Goal: Task Accomplishment & Management: Use online tool/utility

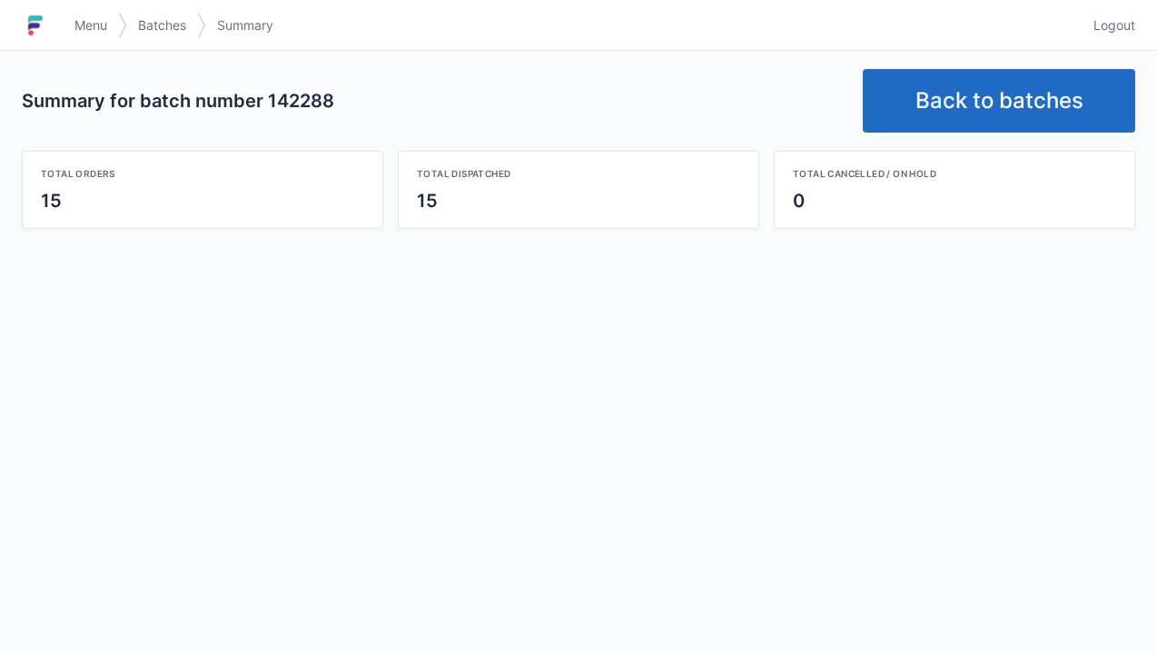
click at [971, 86] on link "Back to batches" at bounding box center [999, 101] width 272 height 64
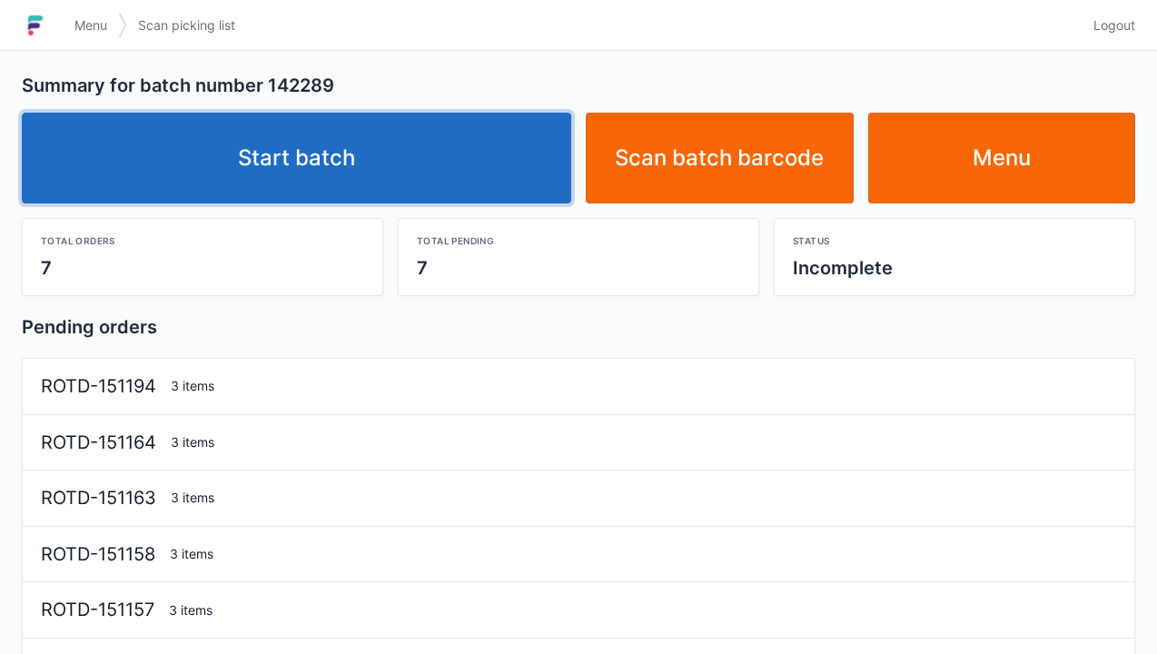
click at [286, 140] on link "Start batch" at bounding box center [297, 158] width 550 height 91
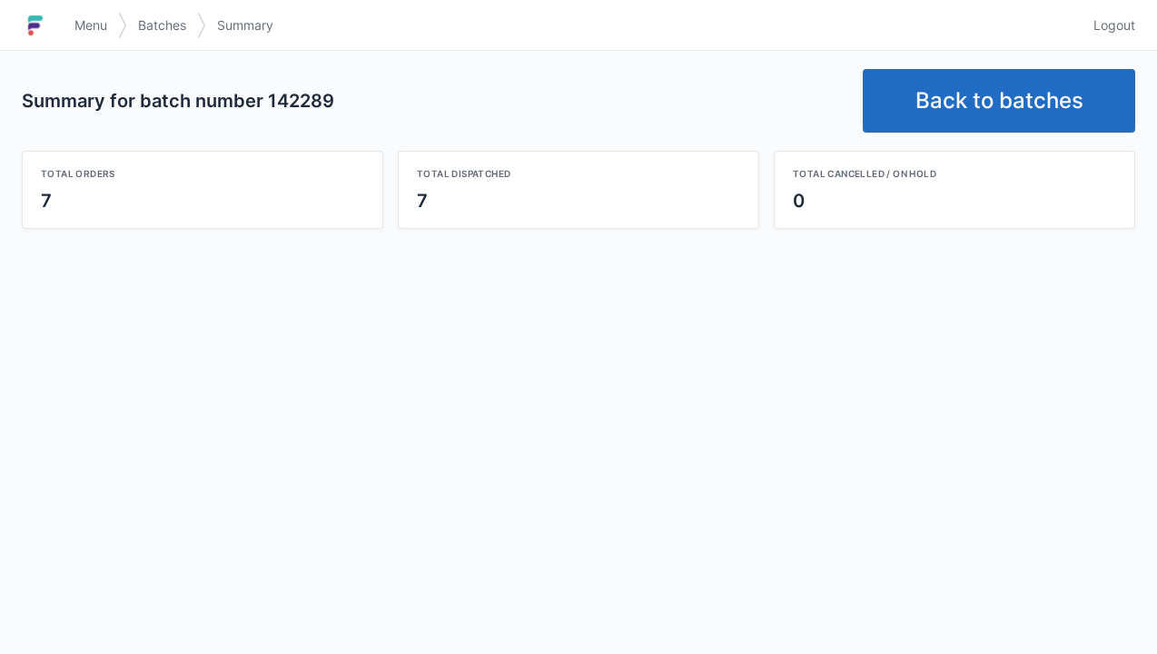
click at [984, 101] on link "Back to batches" at bounding box center [999, 101] width 272 height 64
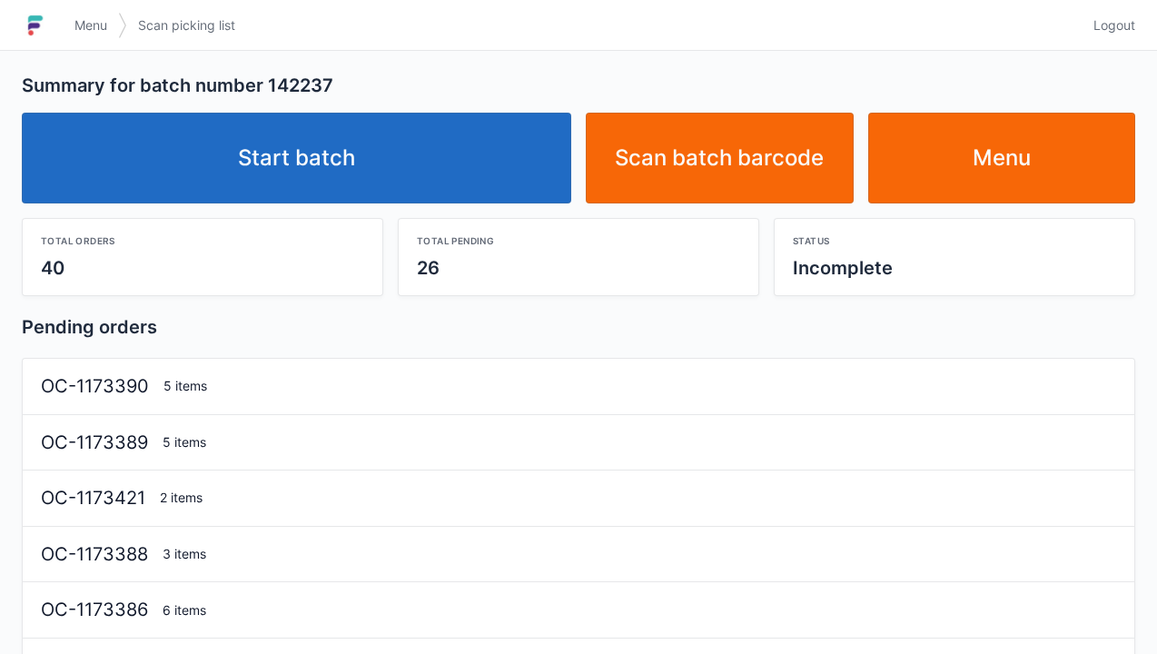
click at [289, 173] on link "Start batch" at bounding box center [297, 158] width 550 height 91
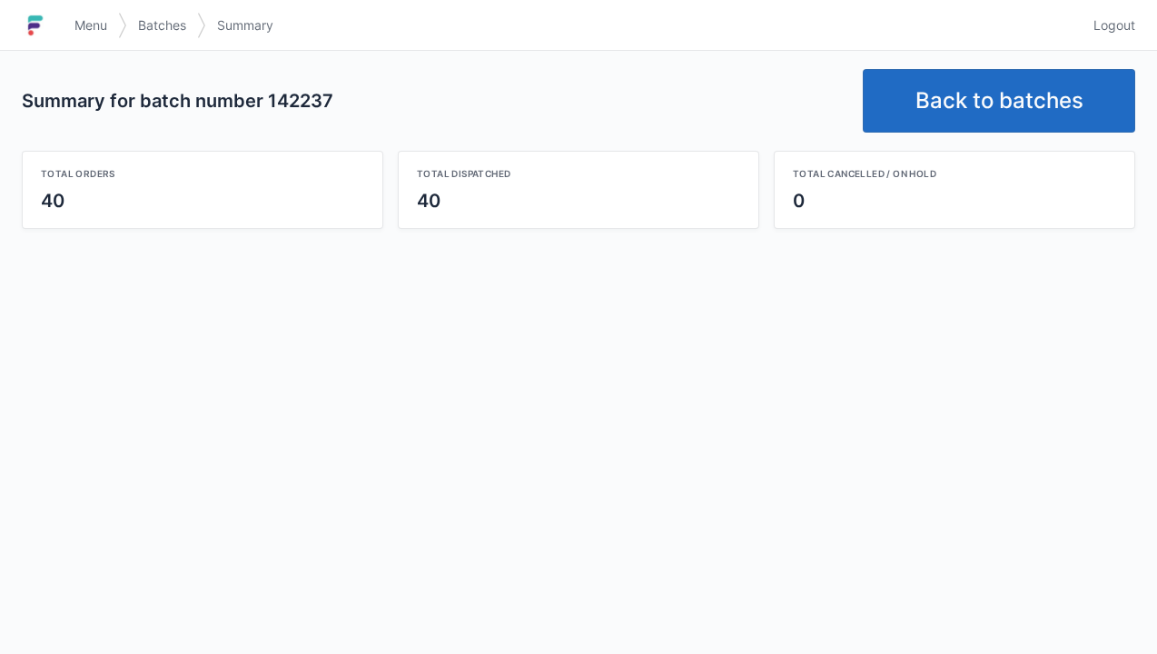
click at [939, 86] on link "Back to batches" at bounding box center [999, 101] width 272 height 64
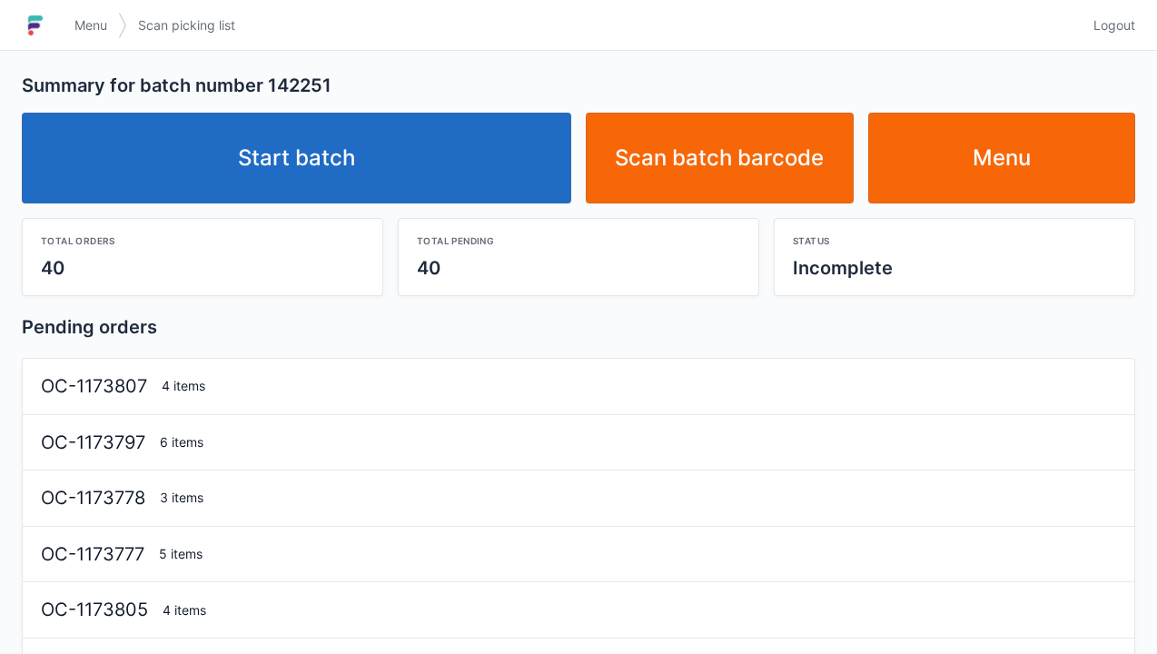
click at [284, 183] on link "Start batch" at bounding box center [297, 158] width 550 height 91
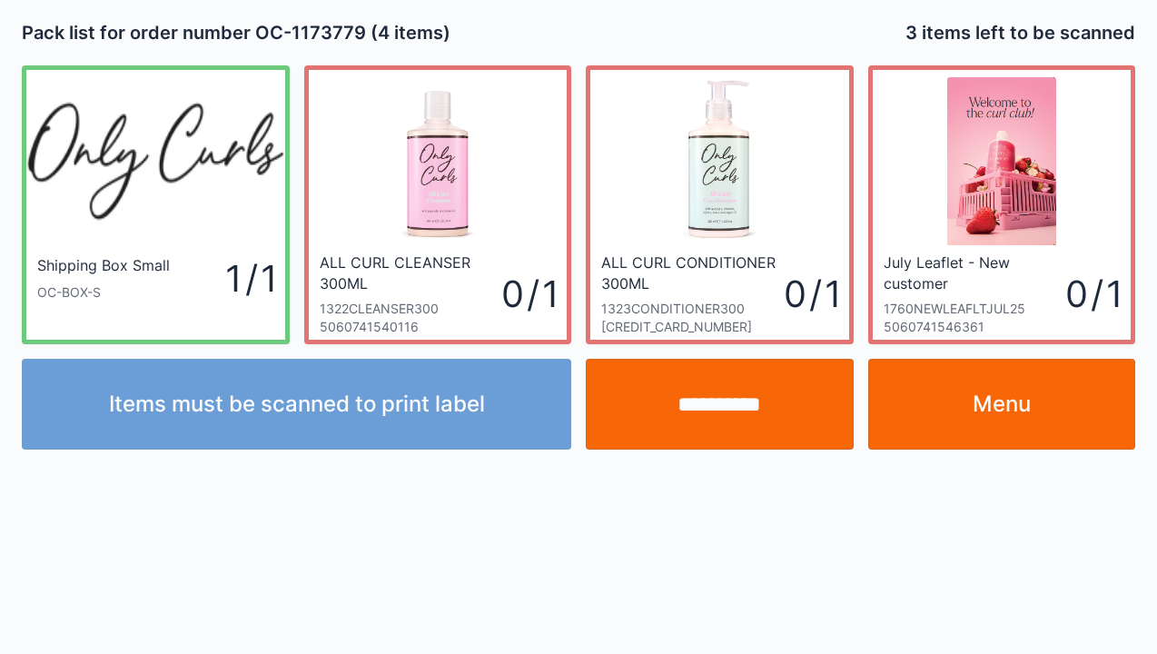
click at [1013, 413] on link "Menu" at bounding box center [1002, 404] width 268 height 91
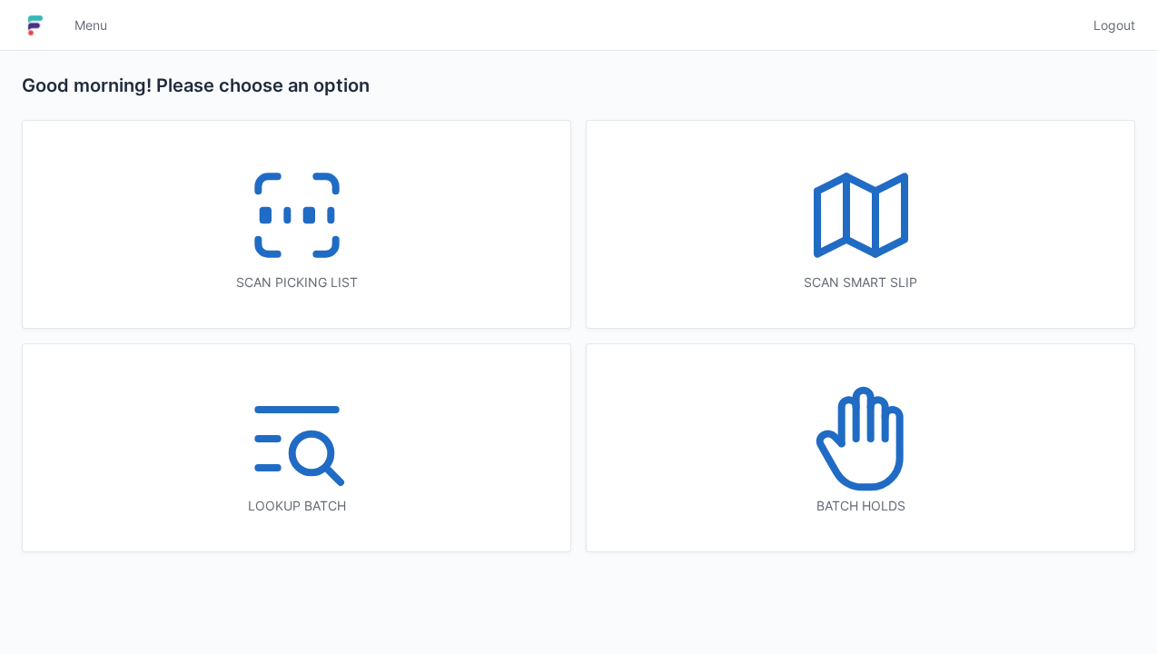
click at [306, 213] on rect at bounding box center [308, 216] width 5 height 10
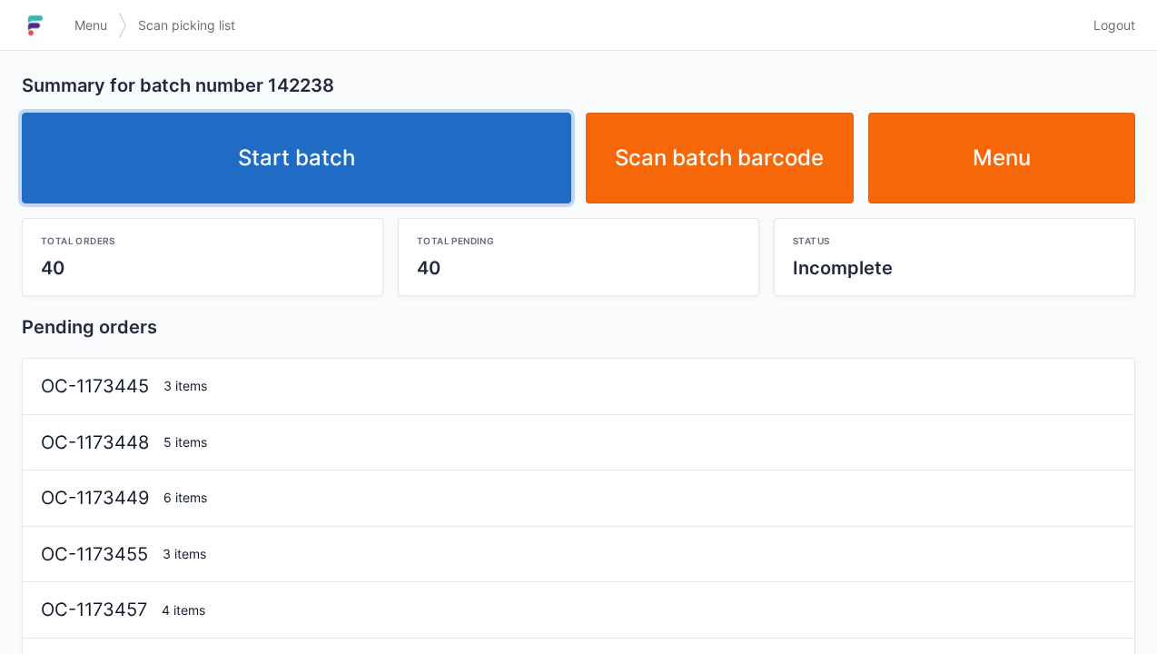
click at [342, 169] on link "Start batch" at bounding box center [297, 158] width 550 height 91
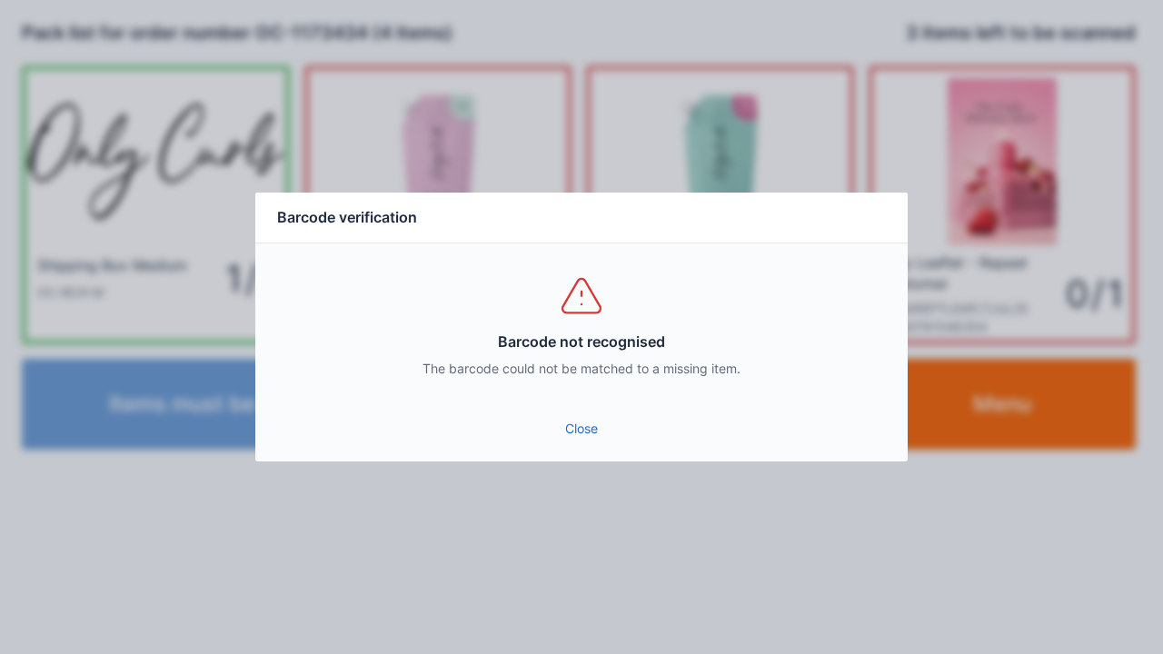
click at [586, 438] on link "Close" at bounding box center [581, 428] width 623 height 33
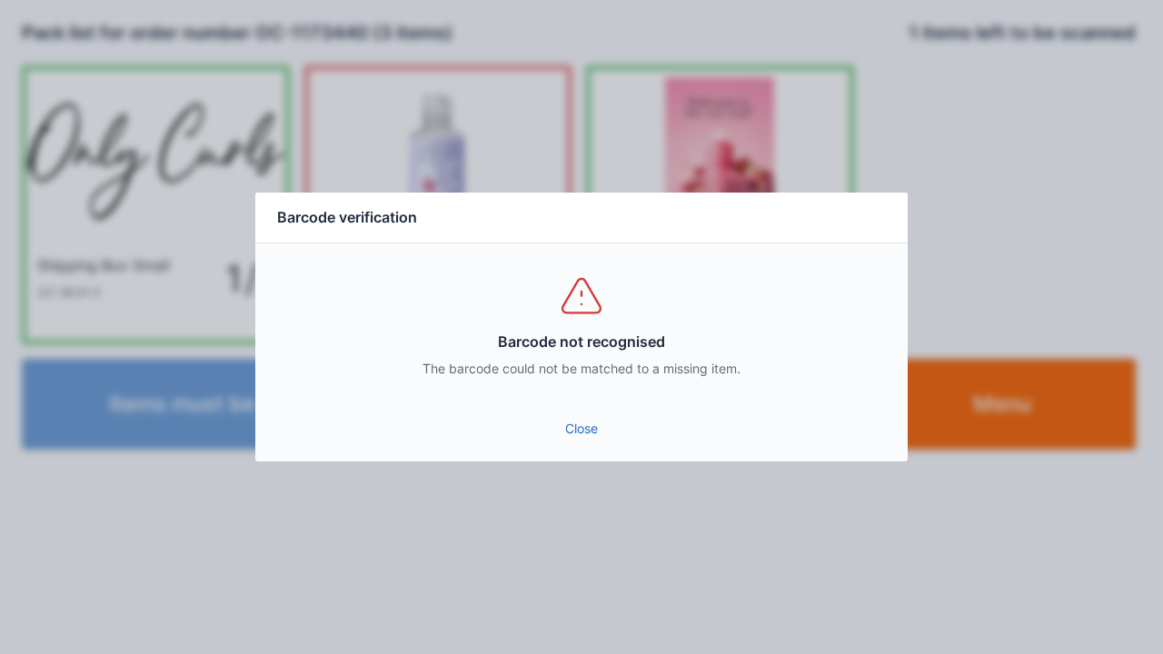
click at [581, 441] on link "Close" at bounding box center [581, 428] width 623 height 33
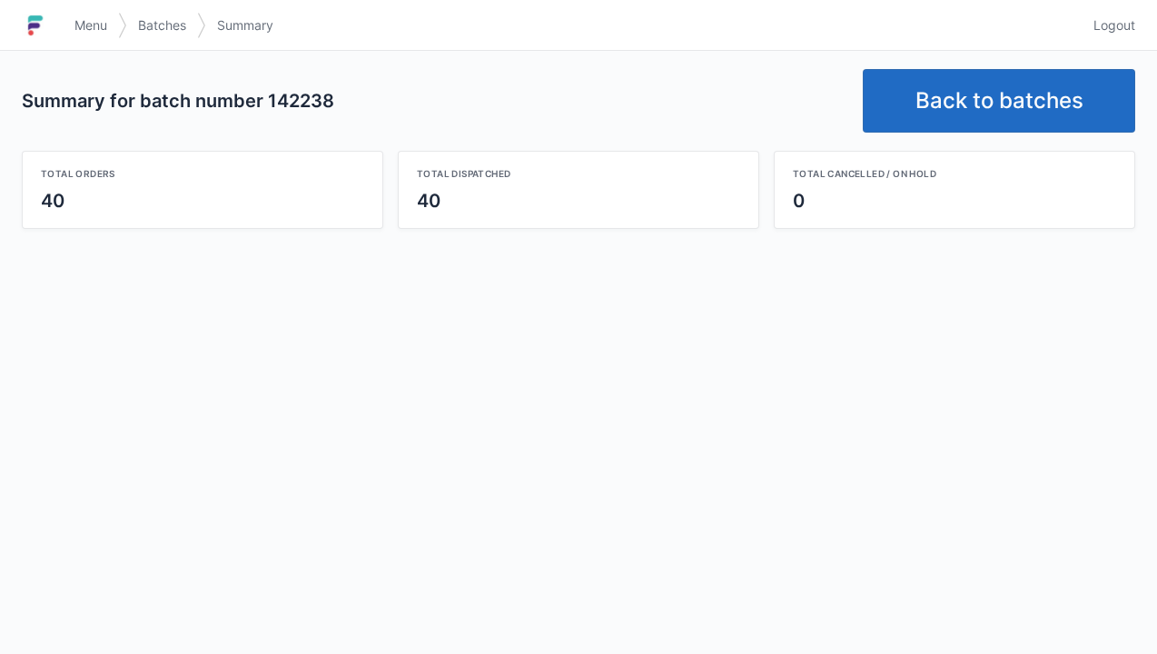
click at [996, 118] on link "Back to batches" at bounding box center [999, 101] width 272 height 64
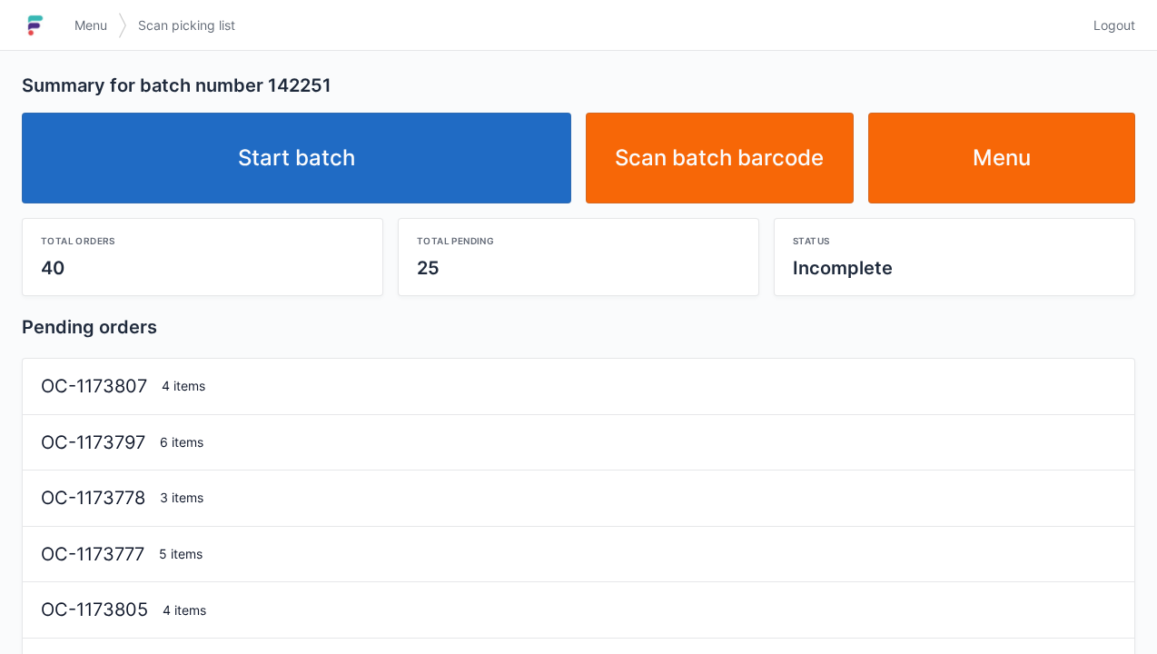
click at [323, 180] on link "Start batch" at bounding box center [297, 158] width 550 height 91
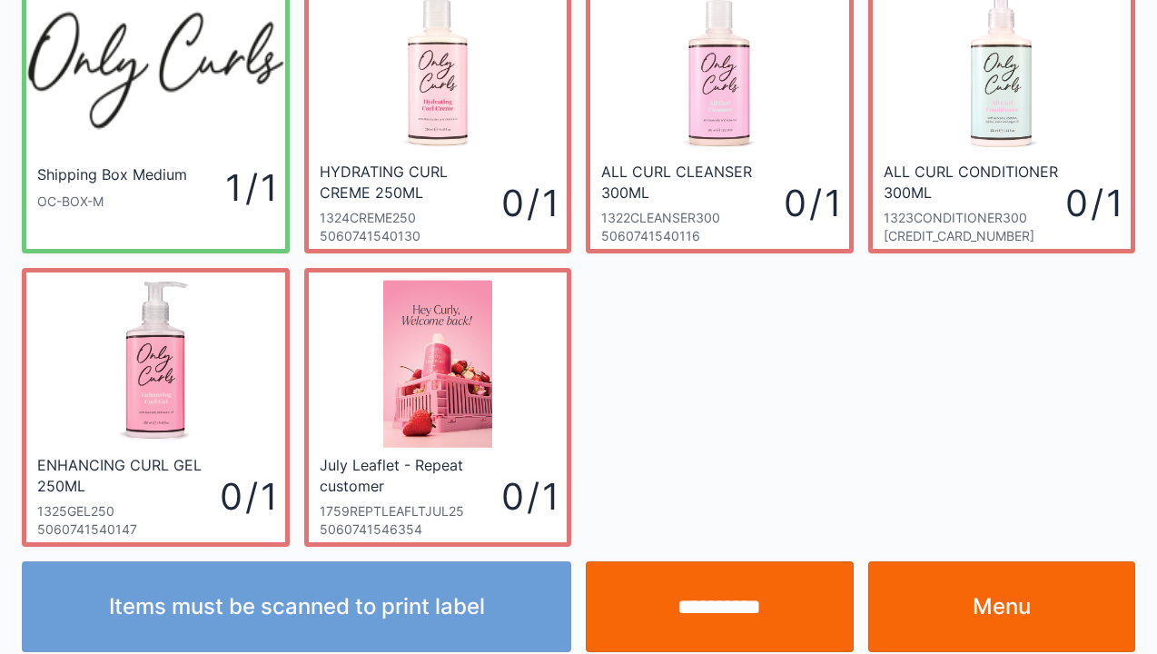
scroll to position [105, 0]
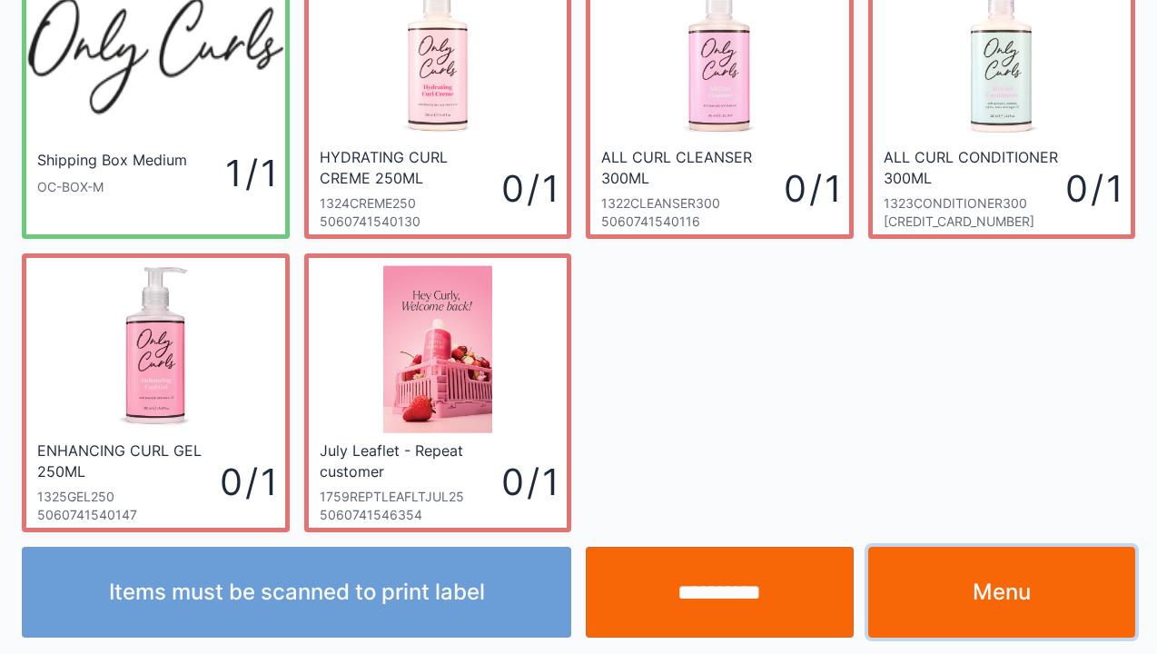
click at [1008, 609] on link "Menu" at bounding box center [1002, 592] width 268 height 91
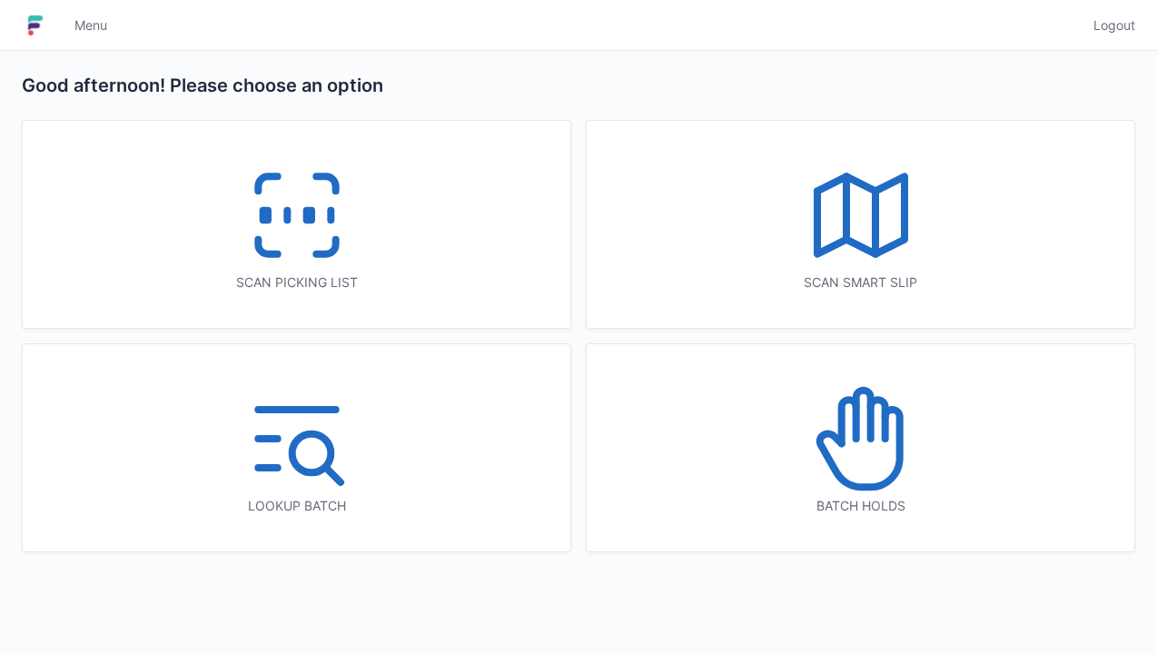
click at [312, 230] on icon at bounding box center [297, 215] width 116 height 116
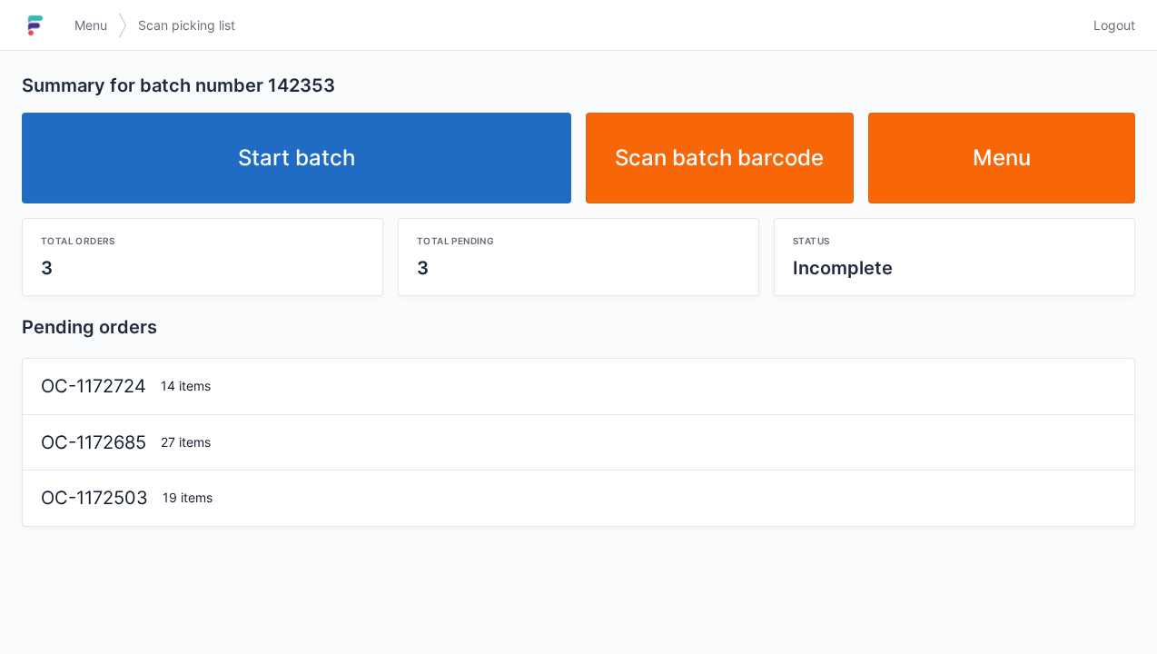
click at [328, 202] on link "Start batch" at bounding box center [297, 158] width 550 height 91
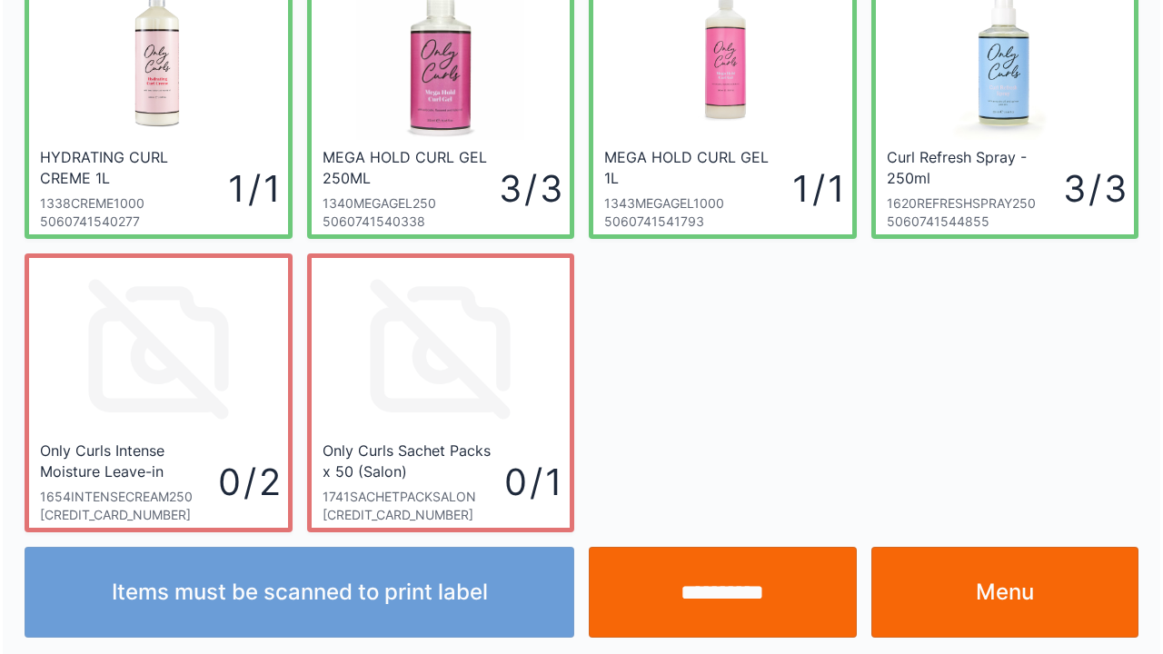
scroll to position [398, 0]
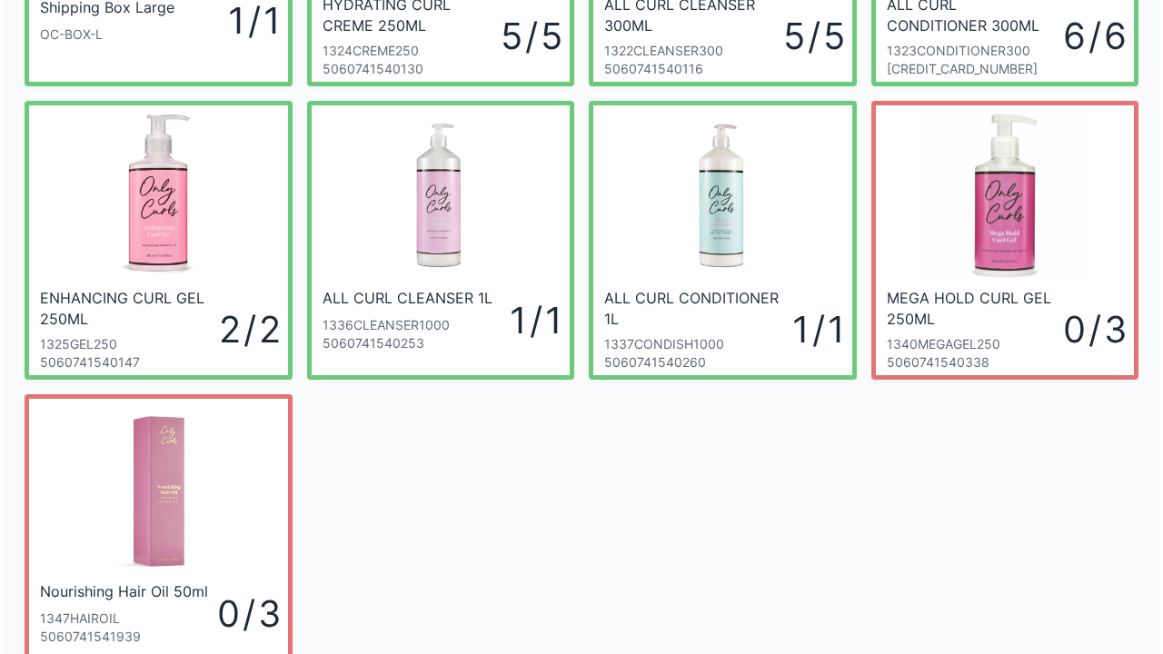
scroll to position [266, 0]
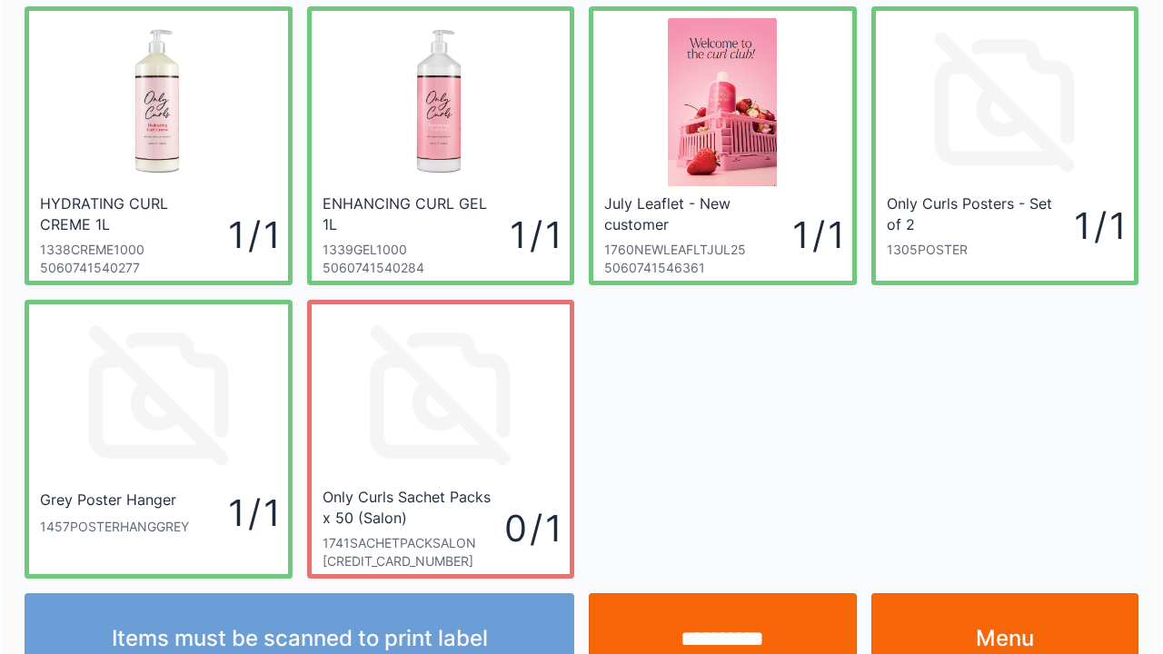
scroll to position [399, 0]
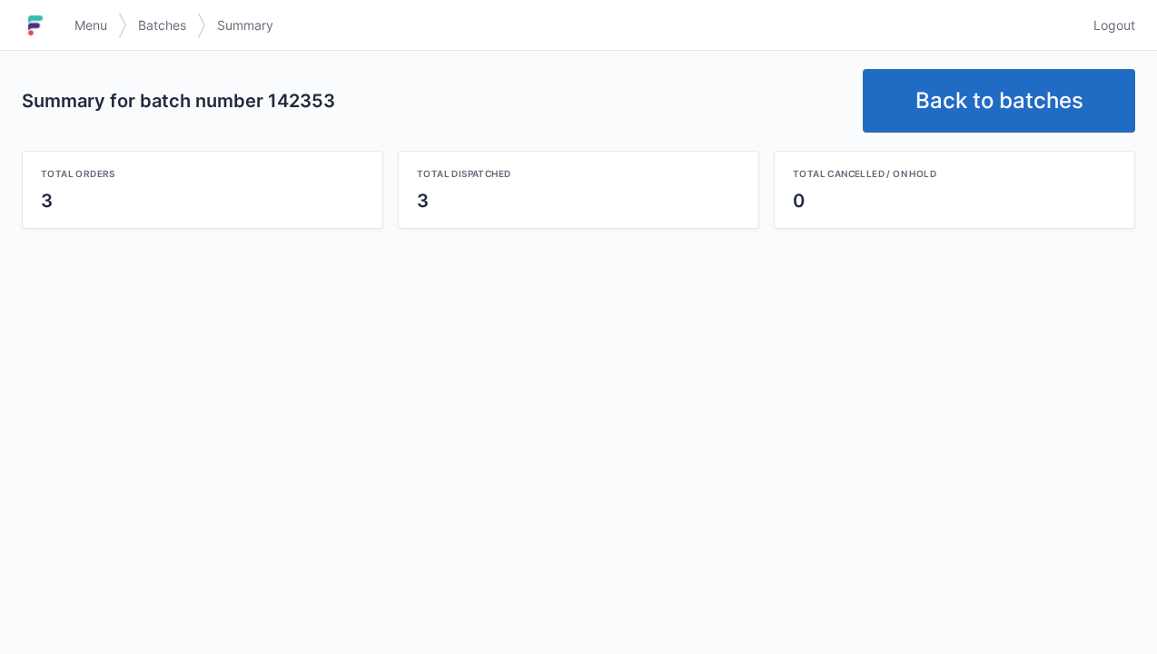
click at [990, 124] on link "Back to batches" at bounding box center [999, 101] width 272 height 64
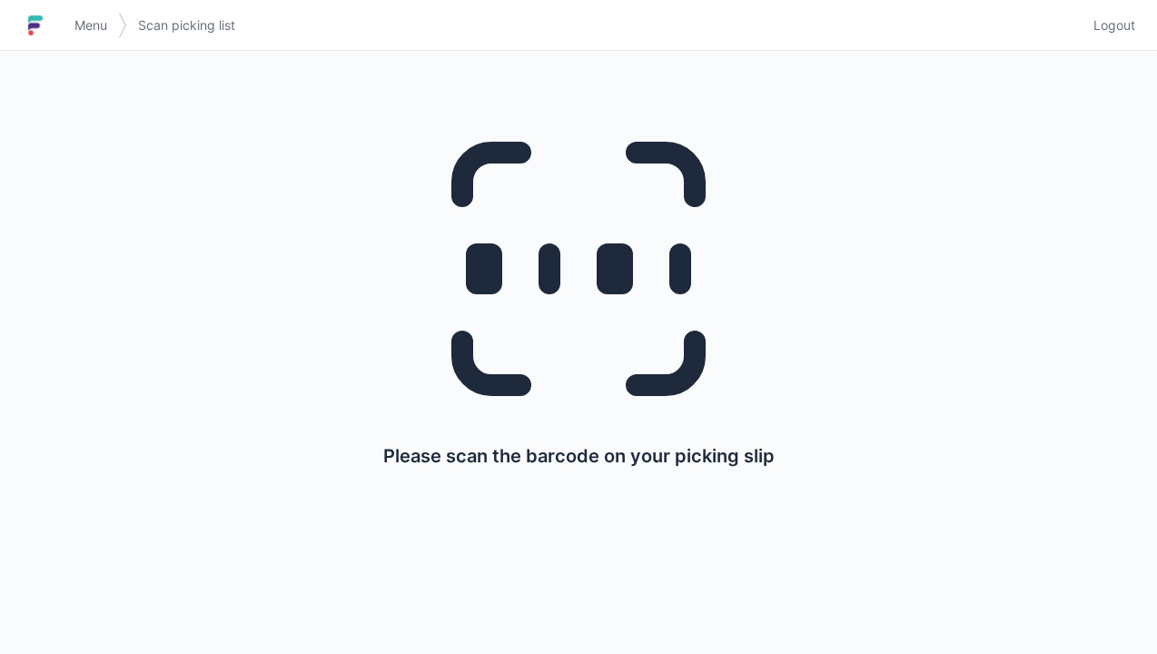
click at [83, 38] on link "Menu" at bounding box center [91, 25] width 54 height 33
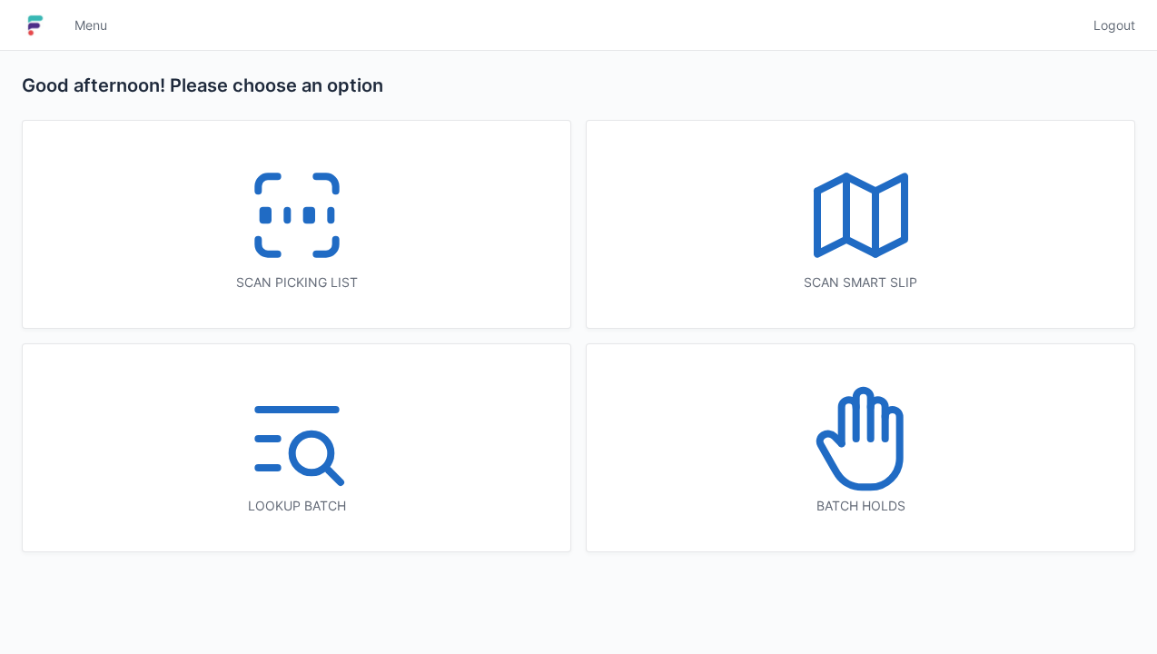
click at [287, 253] on icon at bounding box center [297, 215] width 116 height 116
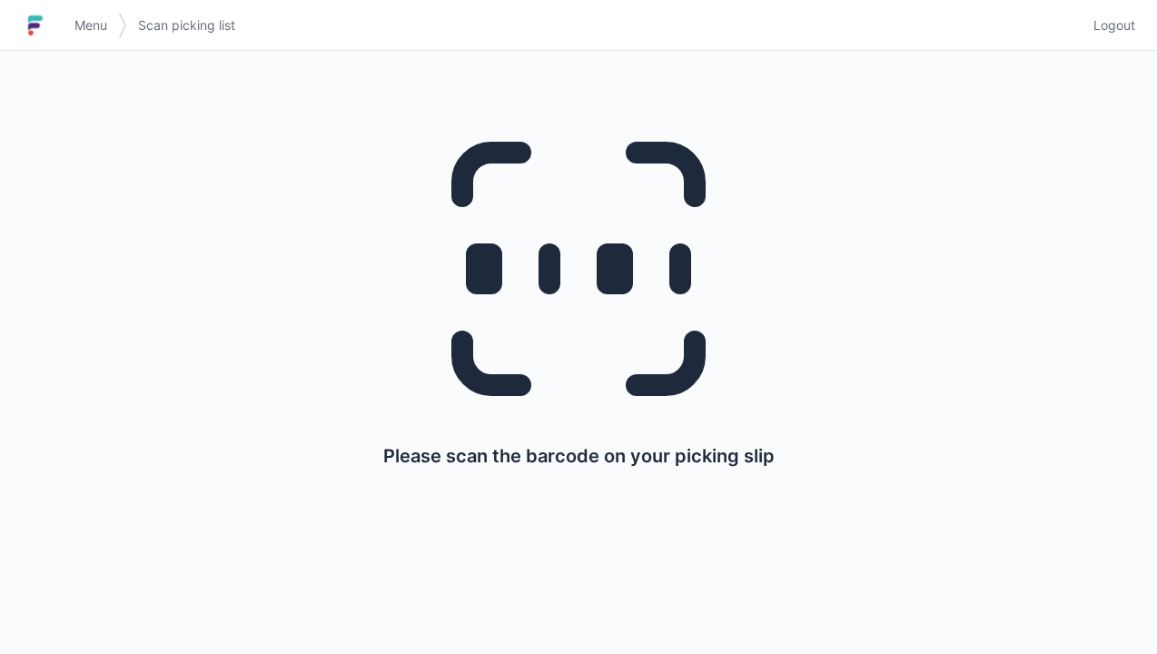
click at [89, 39] on link "Menu" at bounding box center [91, 25] width 54 height 33
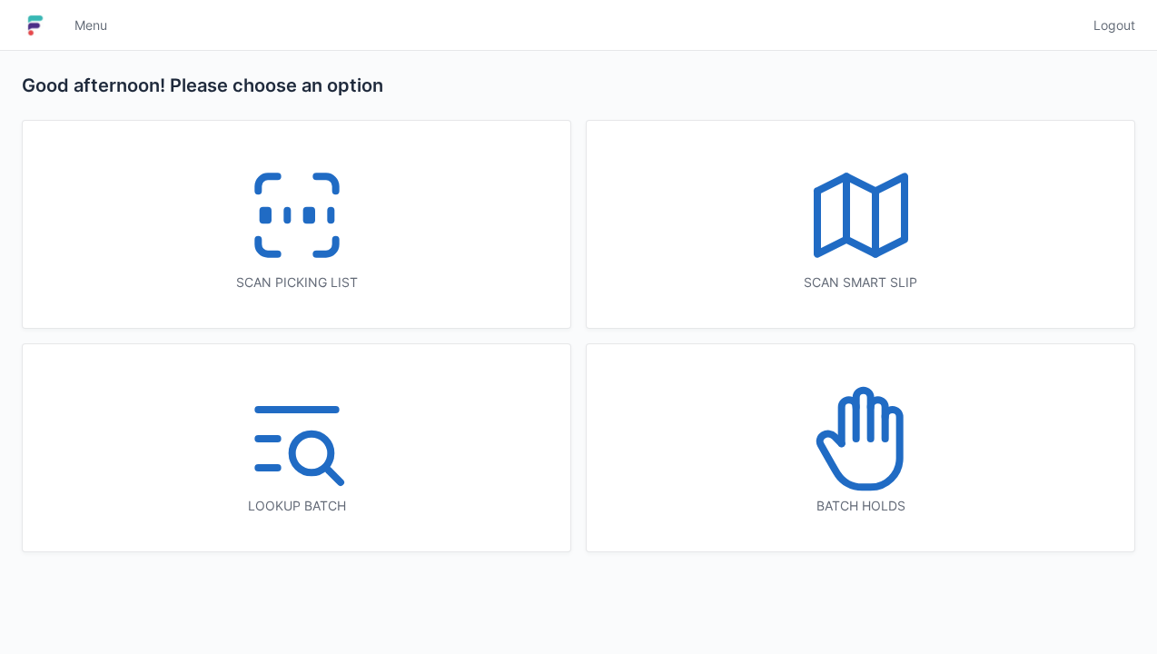
click at [332, 234] on icon at bounding box center [297, 215] width 116 height 116
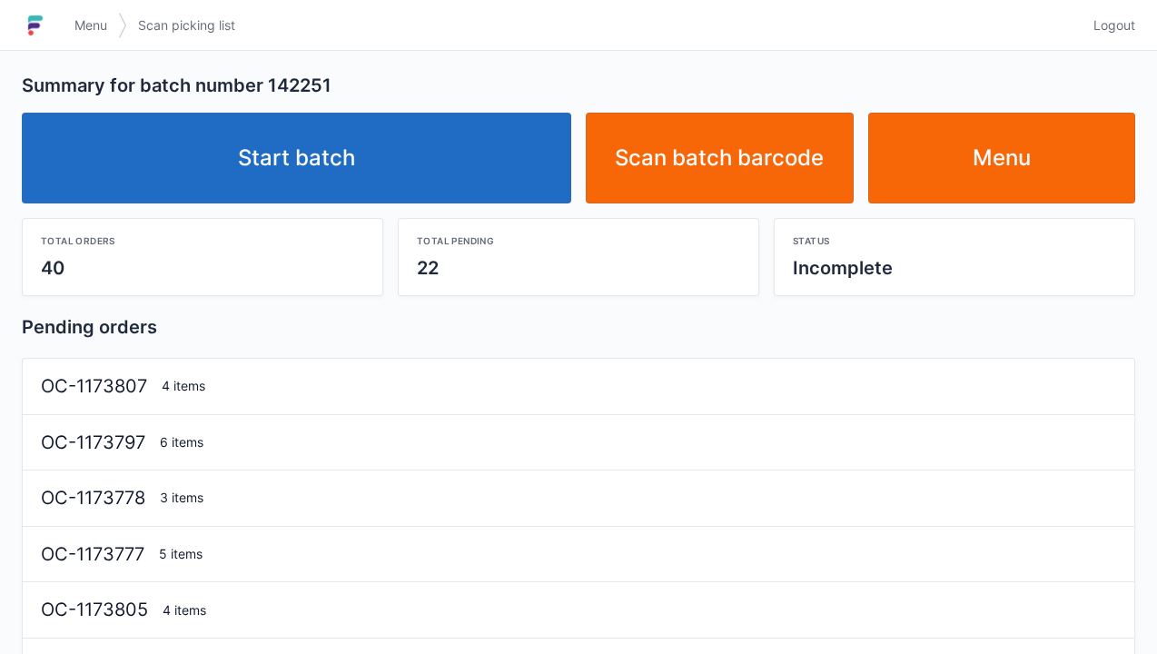
click at [375, 162] on link "Start batch" at bounding box center [297, 158] width 550 height 91
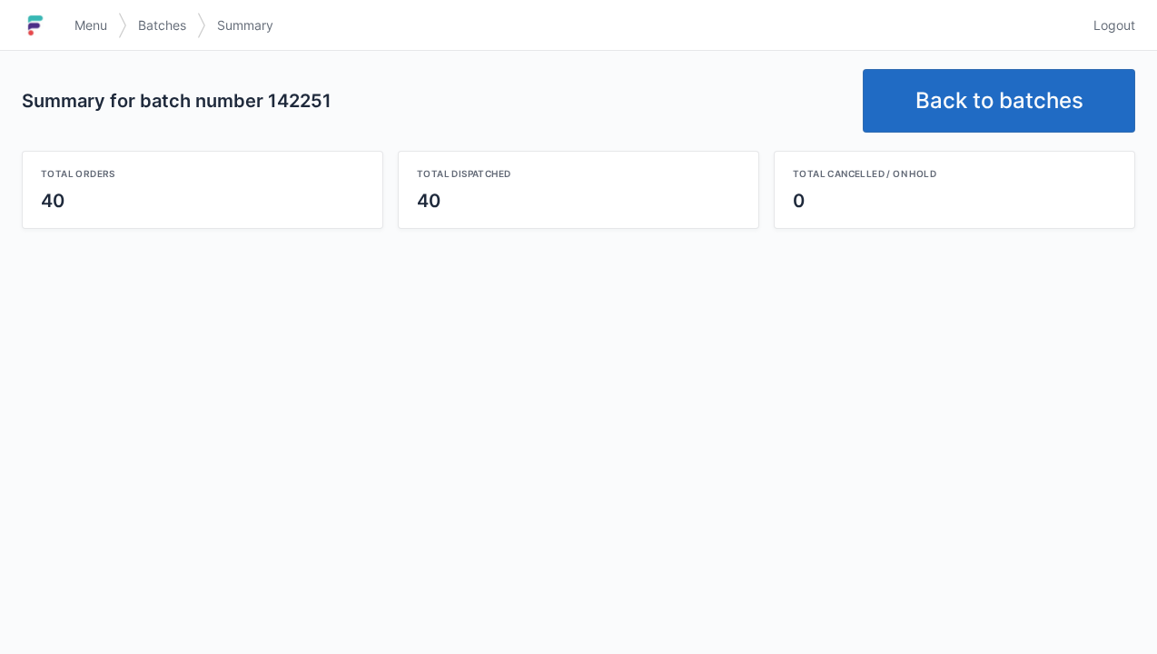
click at [999, 95] on link "Back to batches" at bounding box center [999, 101] width 272 height 64
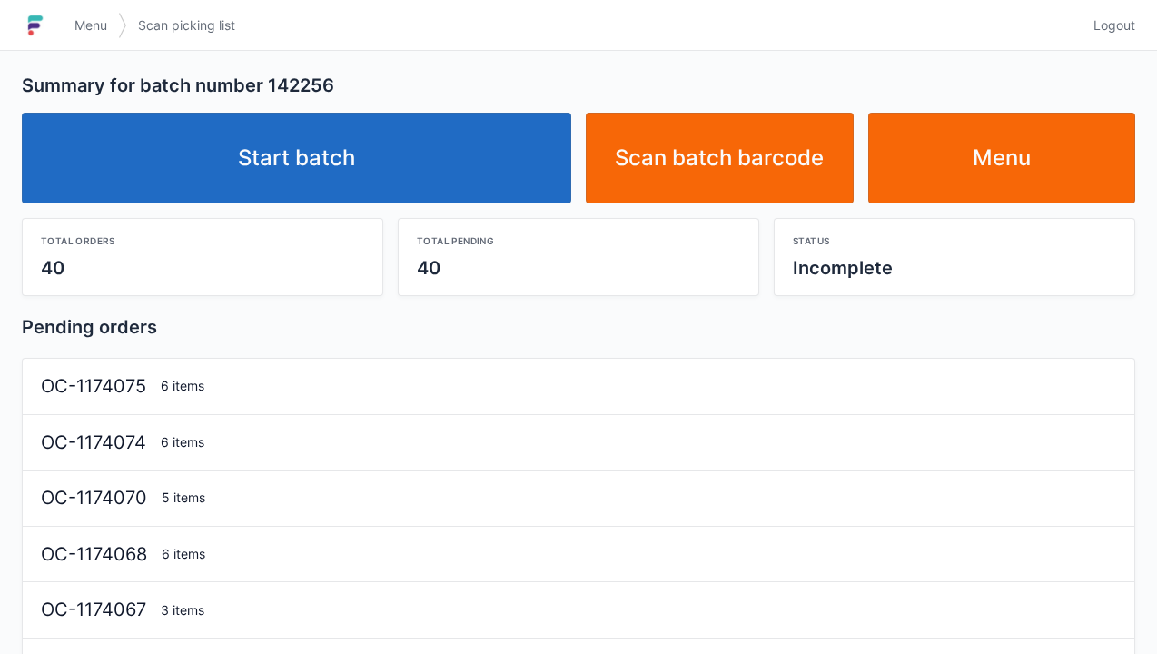
click at [352, 167] on link "Start batch" at bounding box center [297, 158] width 550 height 91
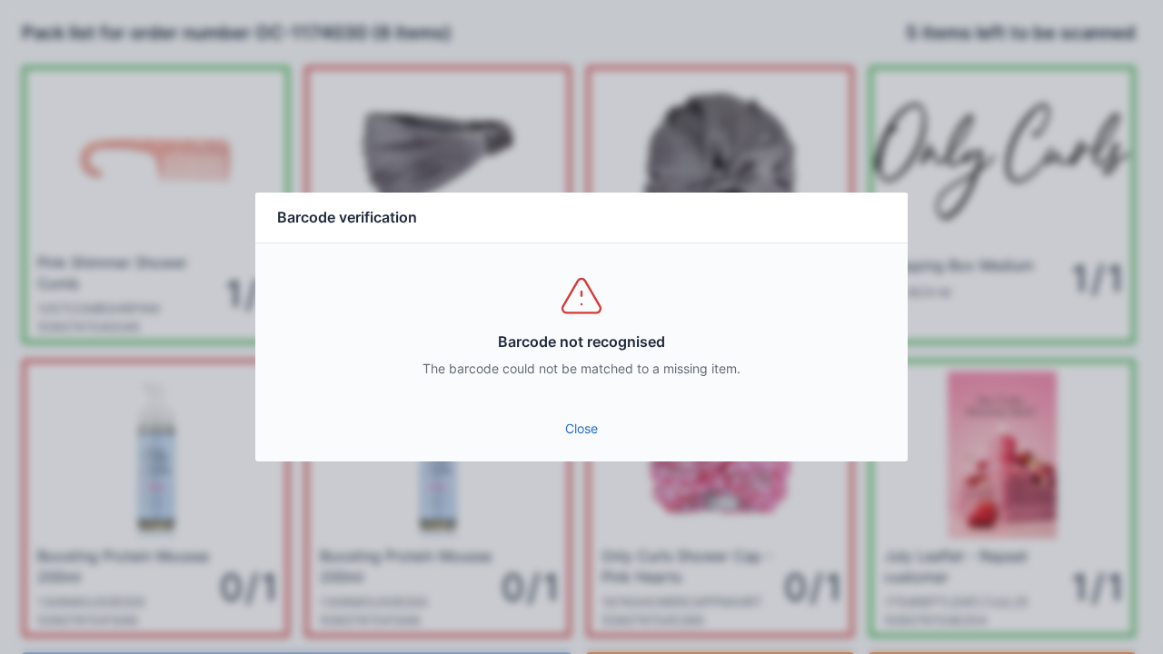
click at [581, 441] on link "Close" at bounding box center [581, 428] width 623 height 33
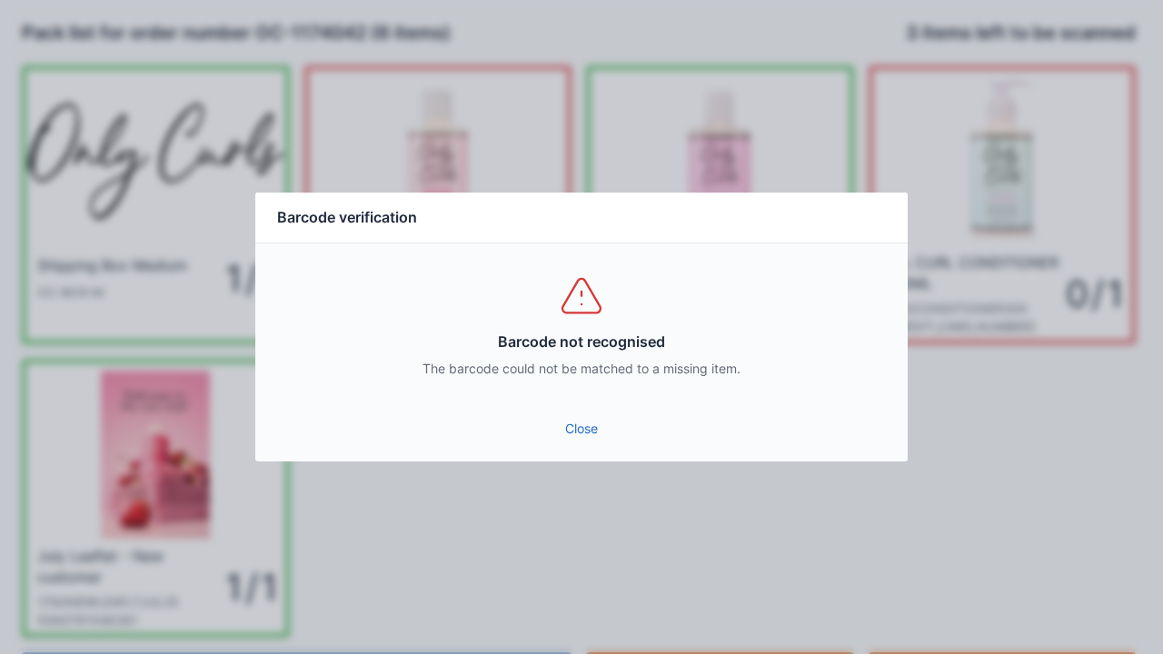
click at [573, 423] on link "Close" at bounding box center [581, 428] width 623 height 33
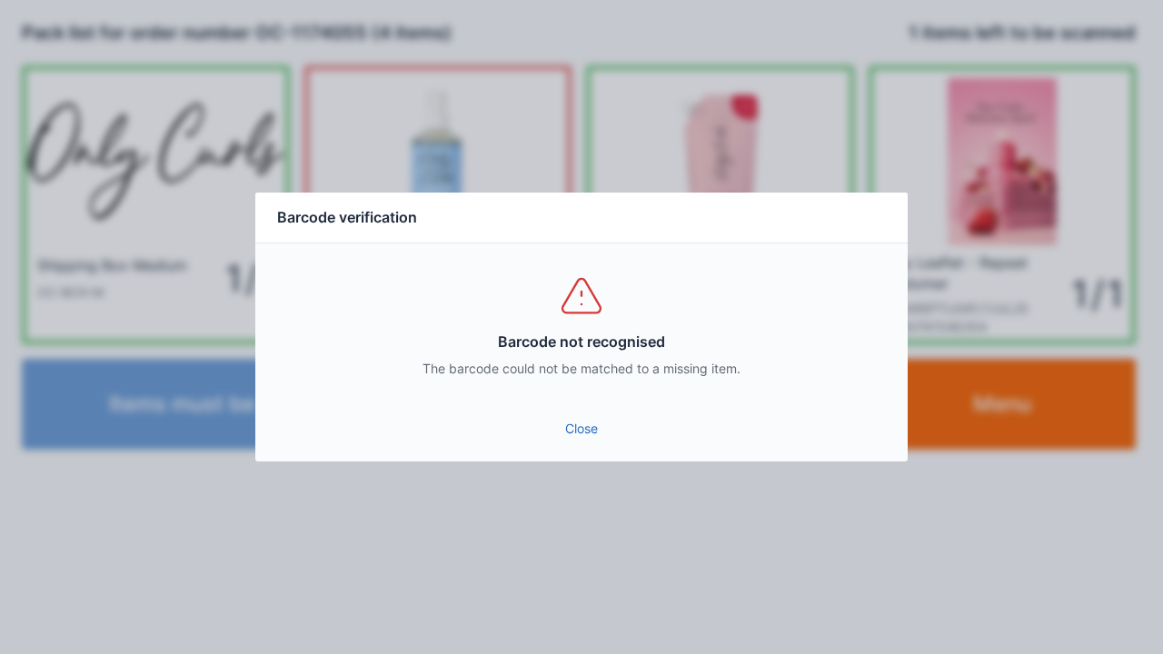
click at [587, 414] on link "Close" at bounding box center [581, 428] width 623 height 33
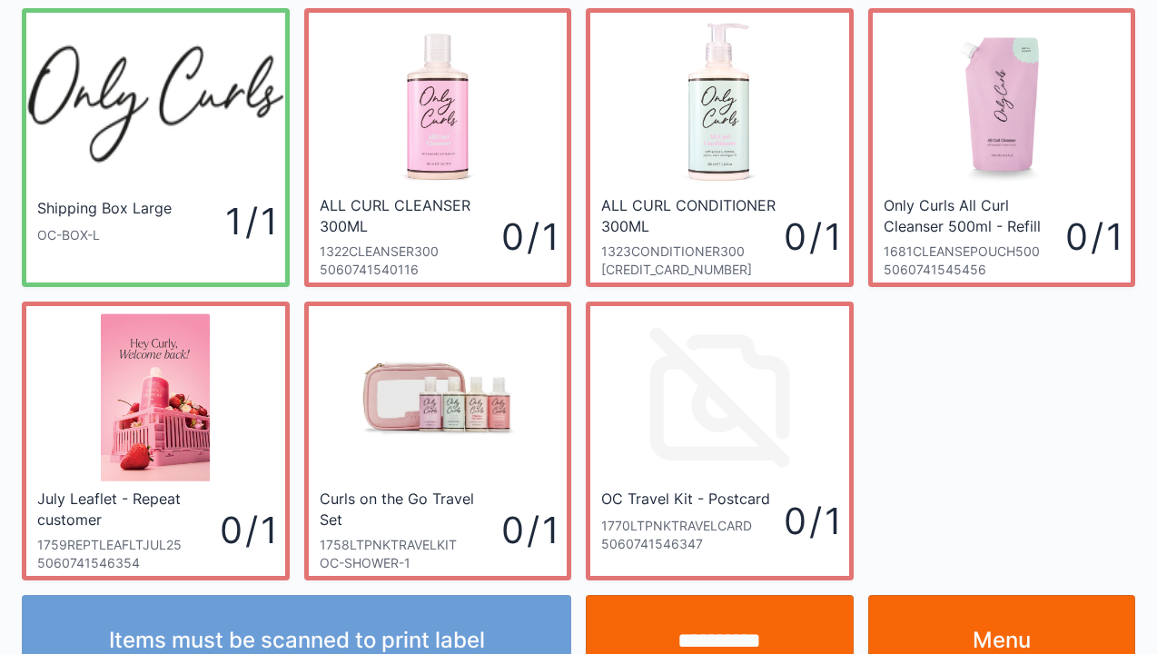
scroll to position [105, 0]
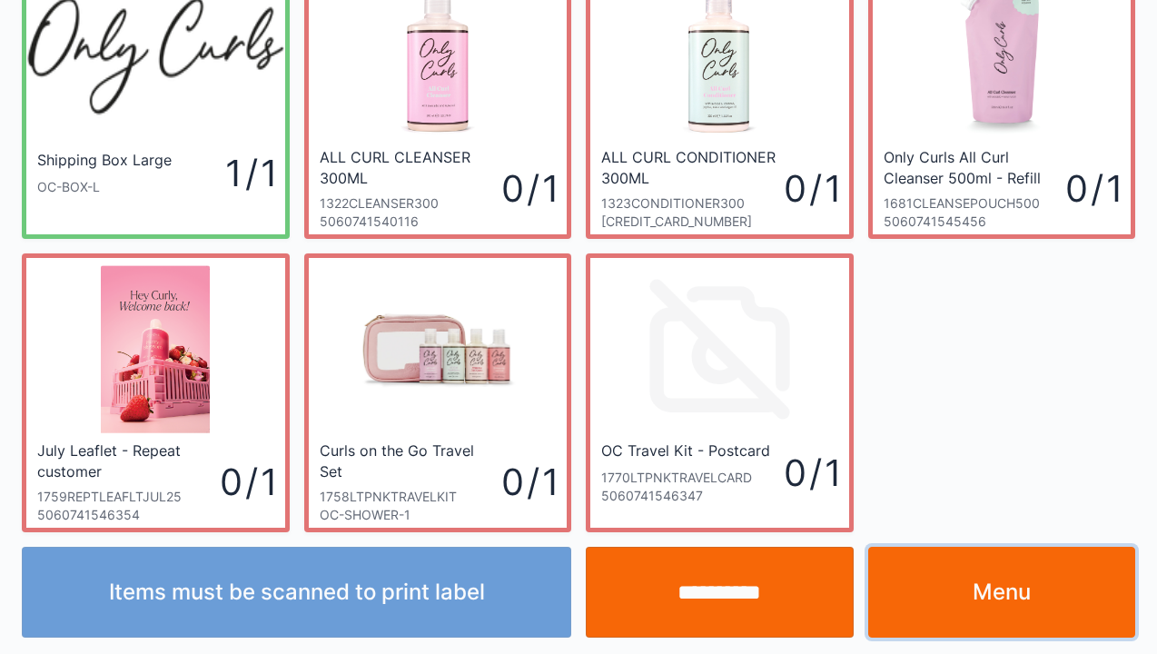
click at [996, 612] on link "Menu" at bounding box center [1002, 592] width 268 height 91
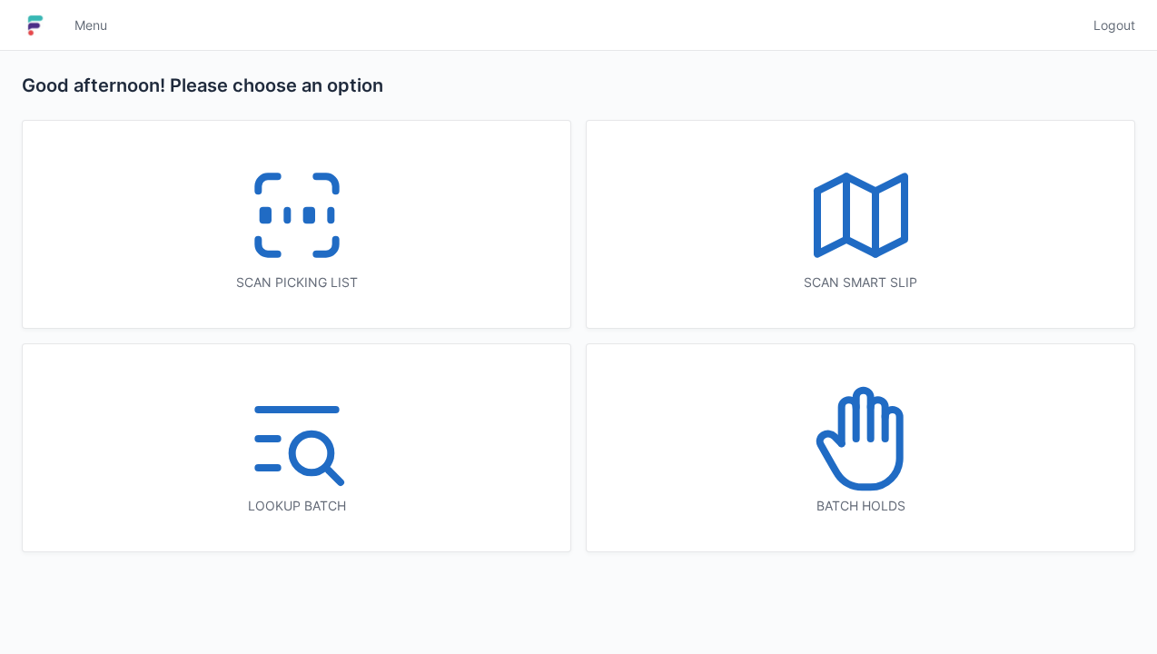
click at [292, 231] on icon at bounding box center [297, 215] width 116 height 116
